Goal: Check status: Check status

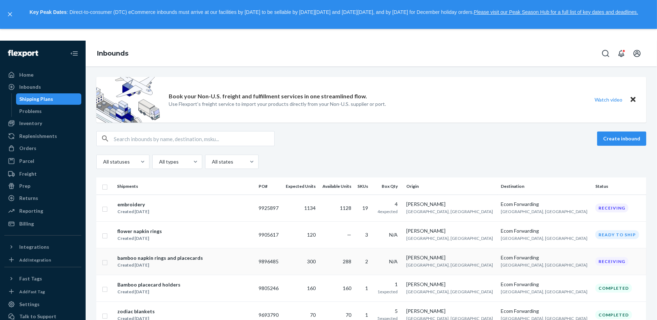
click at [209, 260] on div "bamboo napkin rings and placecards Created Aug 12, 2025" at bounding box center [185, 261] width 136 height 15
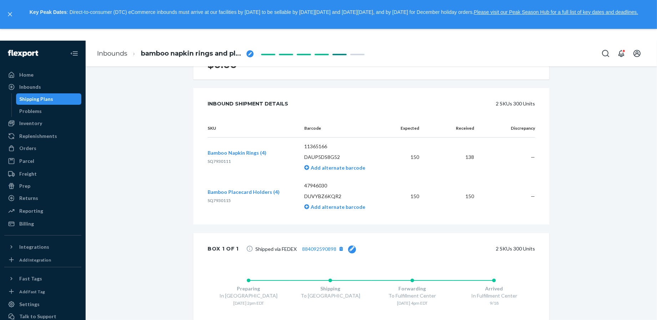
scroll to position [180, 0]
